Goal: Check status

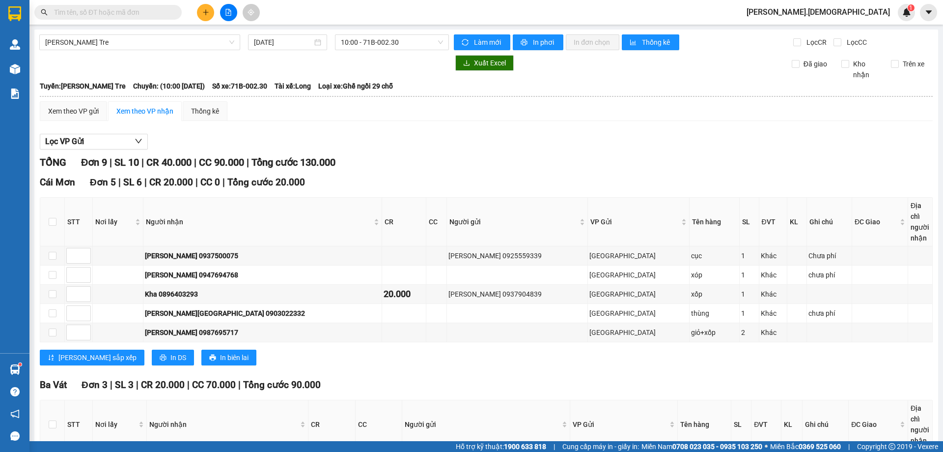
click at [120, 7] on input "text" at bounding box center [112, 12] width 116 height 11
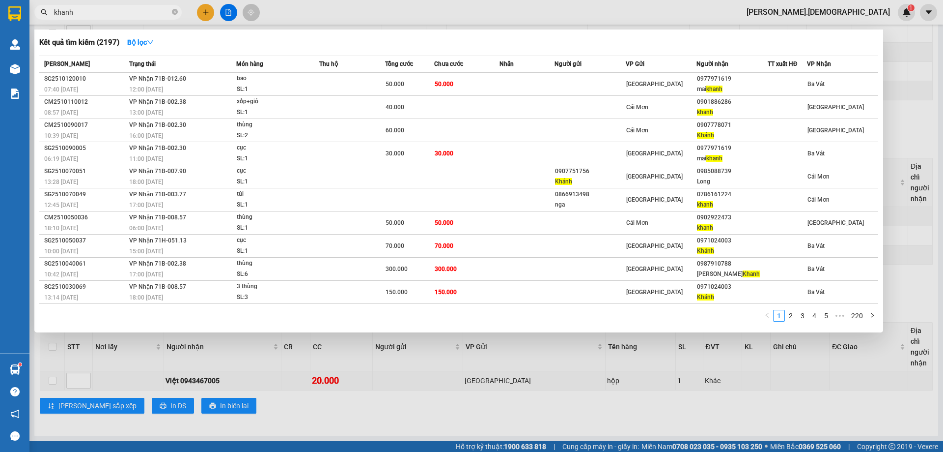
type input "khanh"
click at [383, 401] on div at bounding box center [471, 226] width 943 height 452
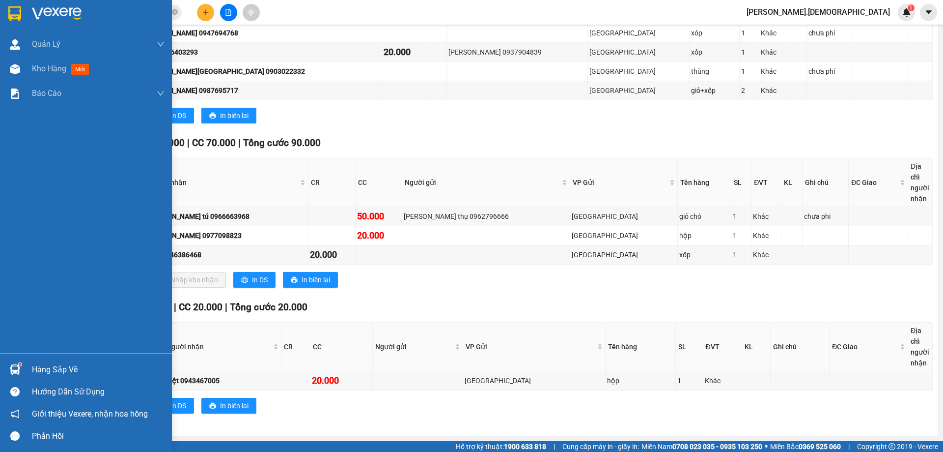
click at [28, 365] on div "Hàng sắp về" at bounding box center [86, 369] width 172 height 22
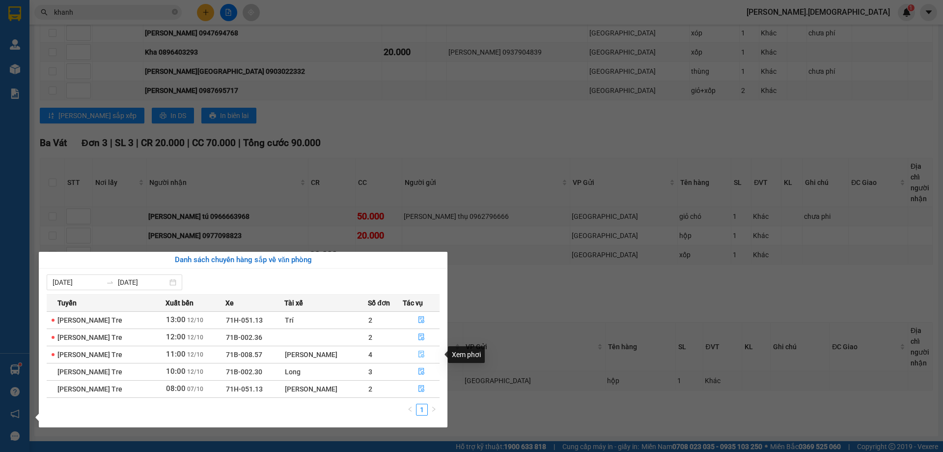
click at [416, 350] on button "button" at bounding box center [421, 354] width 36 height 16
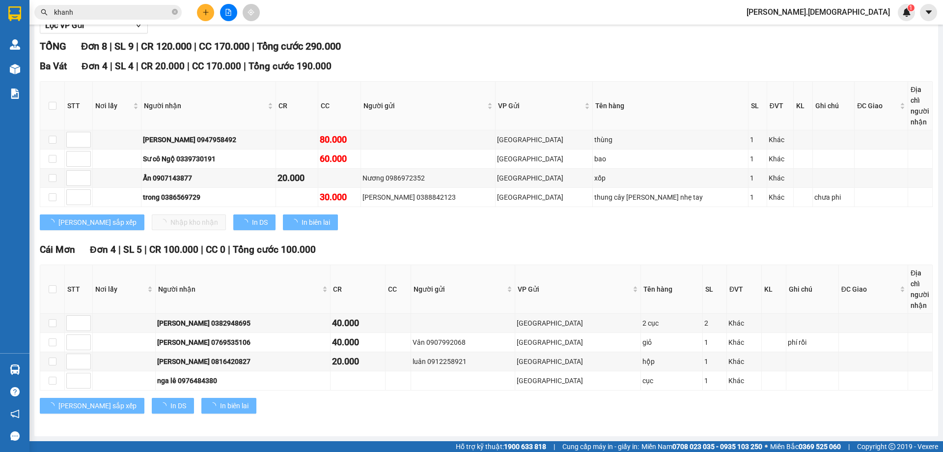
scroll to position [116, 0]
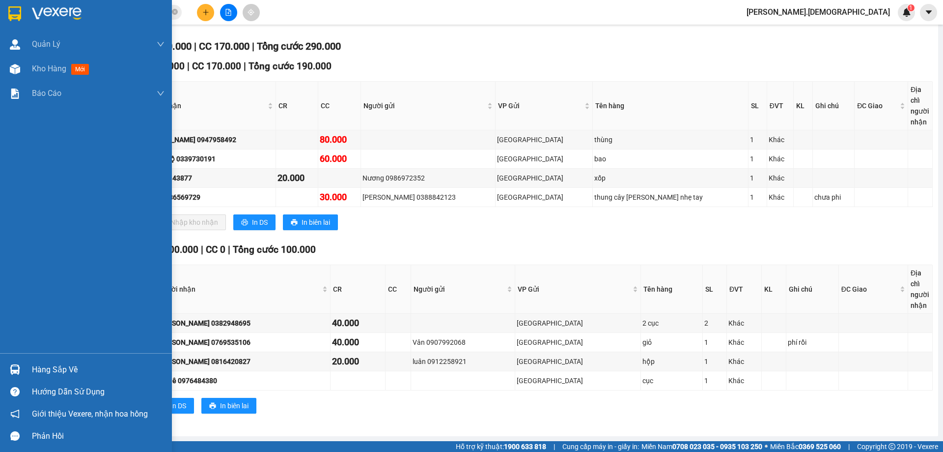
click at [48, 363] on div "Hàng sắp về" at bounding box center [98, 369] width 133 height 15
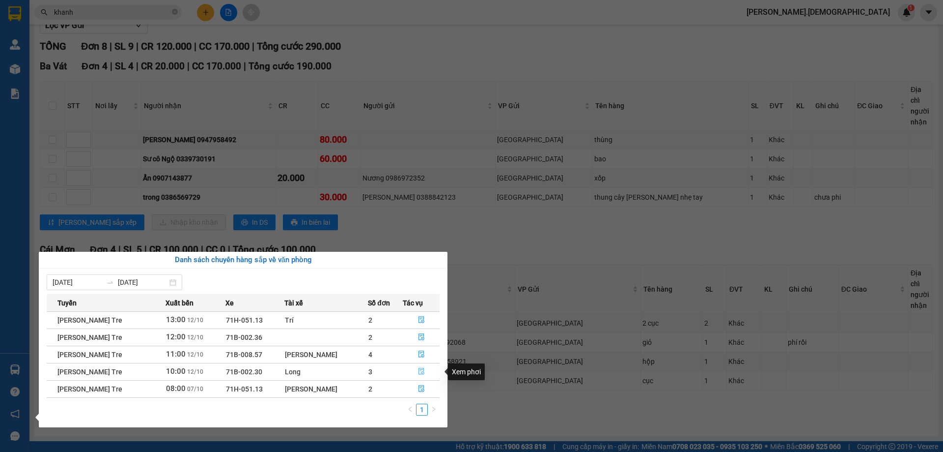
click at [421, 372] on icon "file-done" at bounding box center [422, 371] width 6 height 7
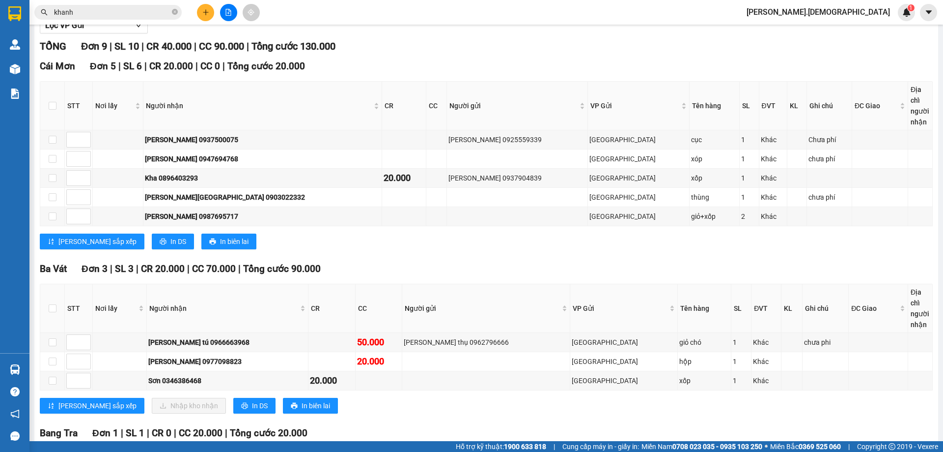
scroll to position [242, 0]
